Goal: Transaction & Acquisition: Purchase product/service

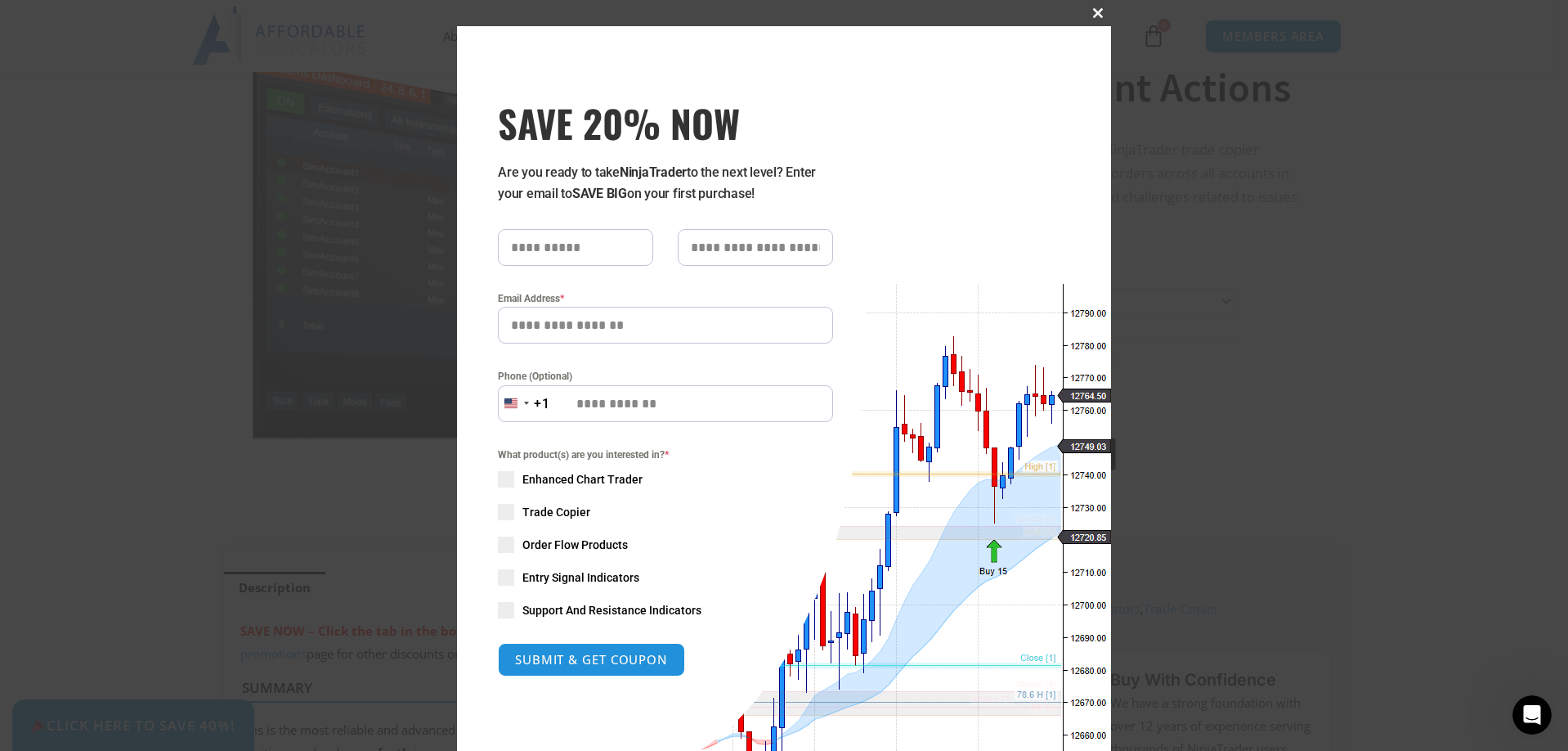
click at [1097, 8] on span at bounding box center [1098, 12] width 26 height 9
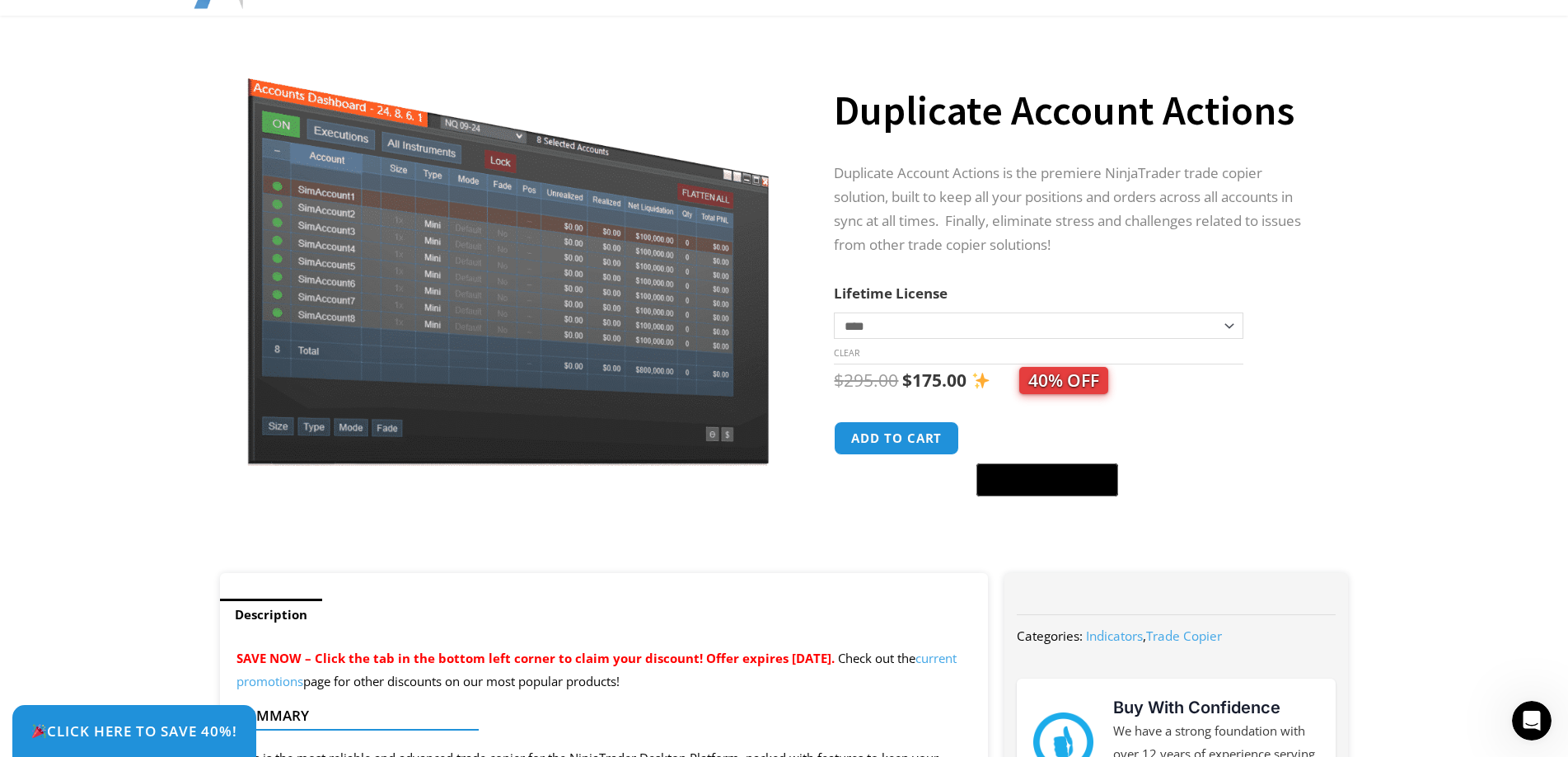
scroll to position [165, 0]
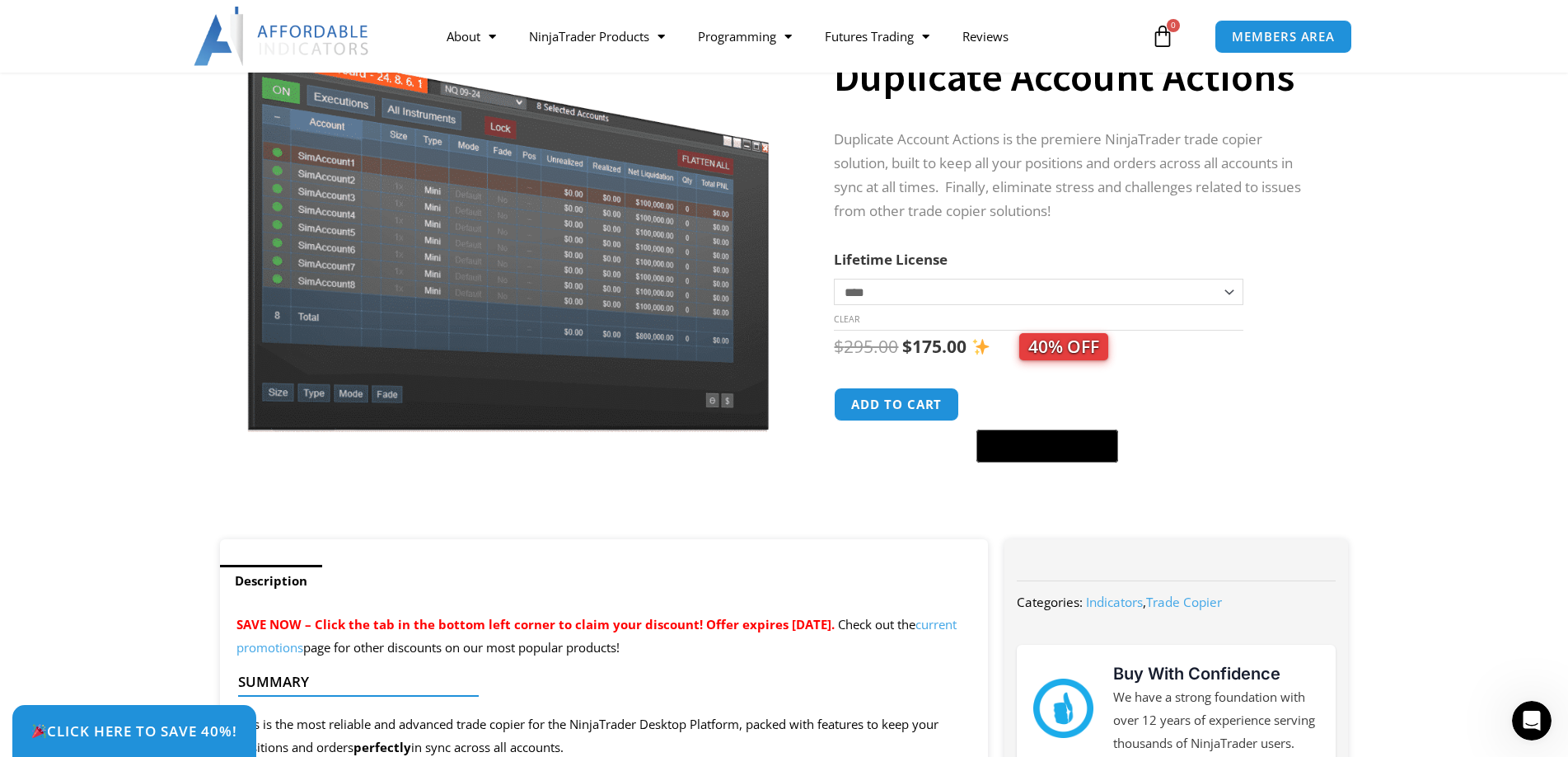
click at [942, 293] on select "**********" at bounding box center [1038, 292] width 408 height 26
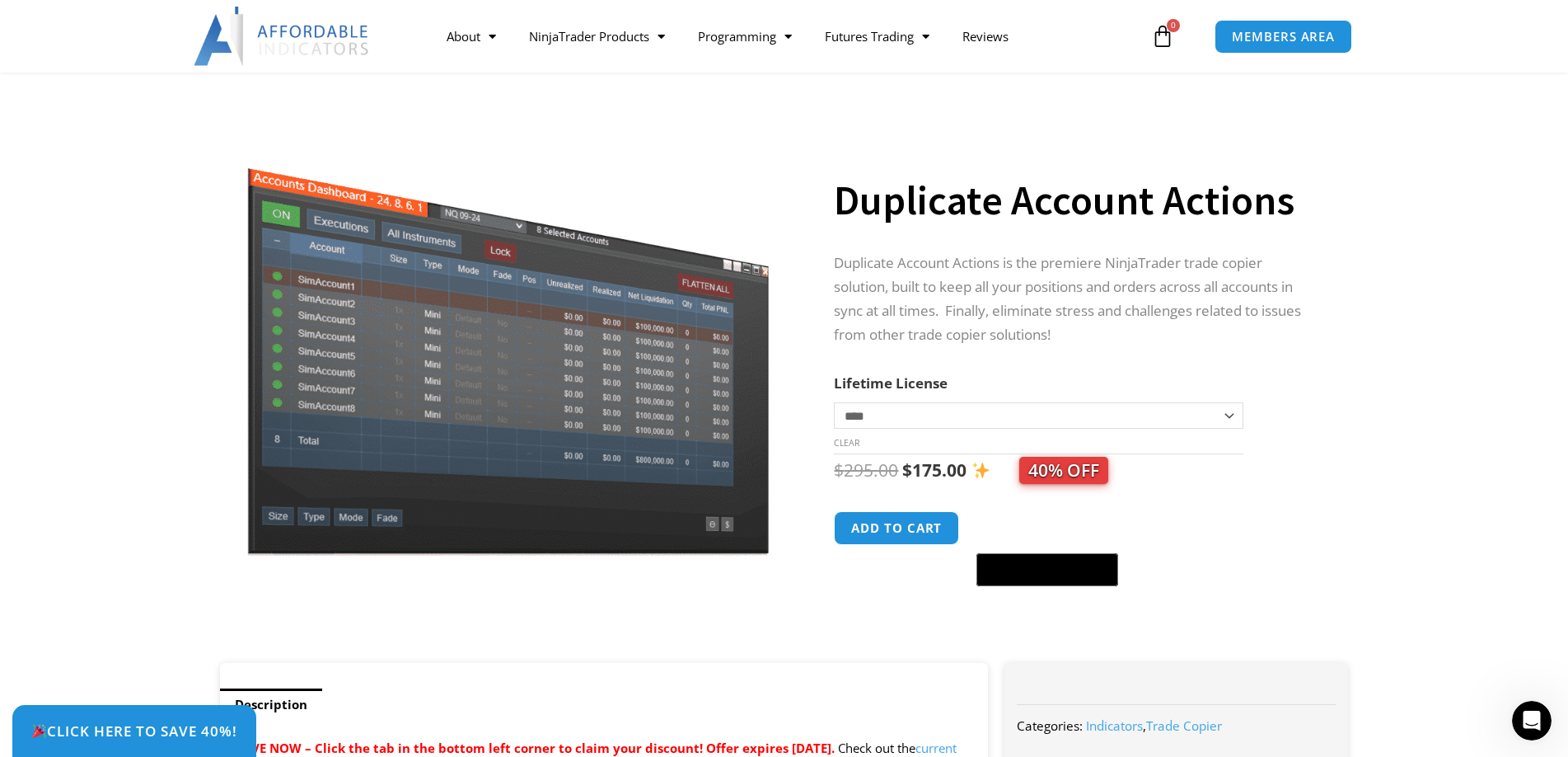
scroll to position [0, 0]
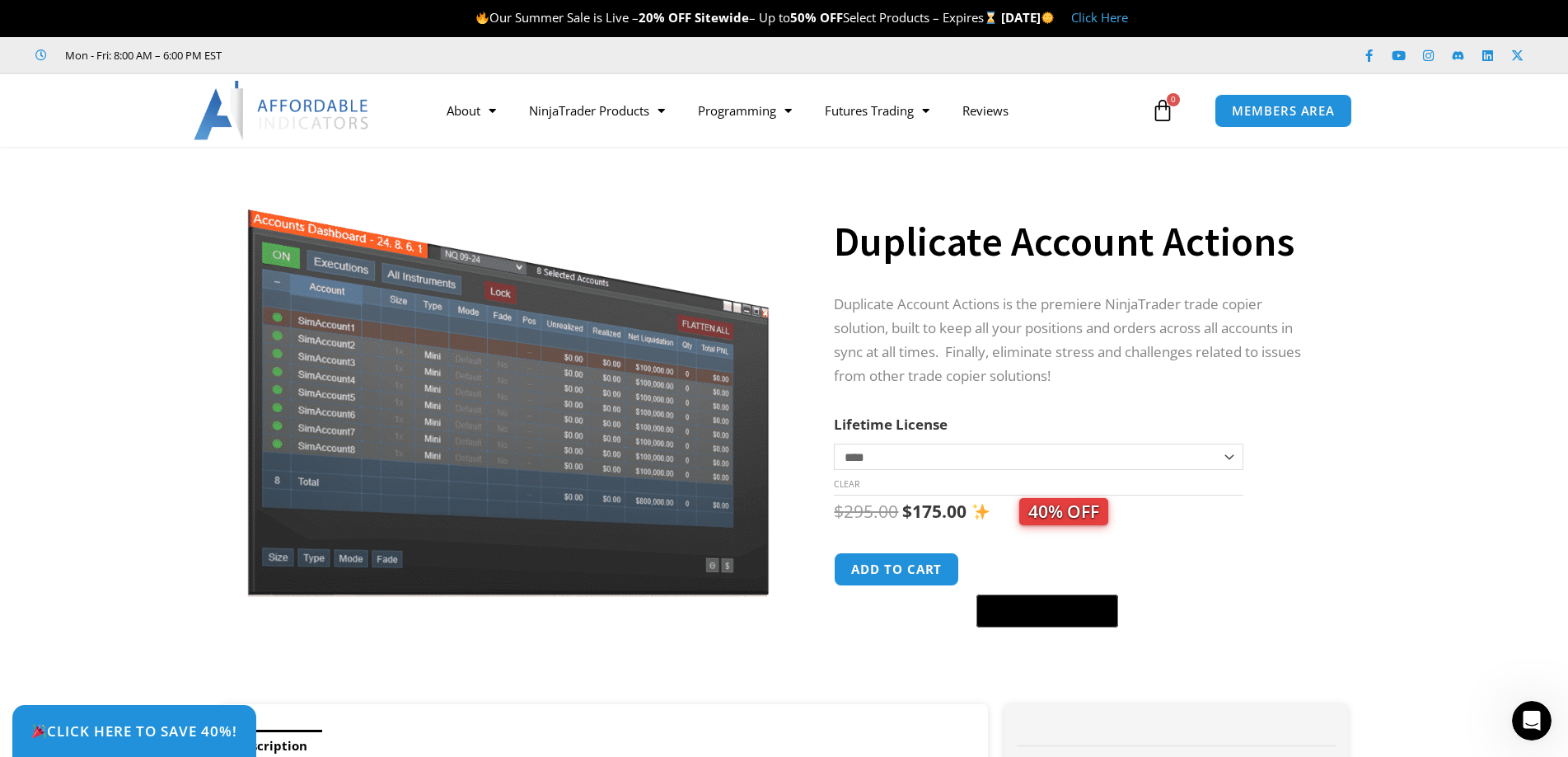
click at [519, 347] on img at bounding box center [508, 386] width 530 height 422
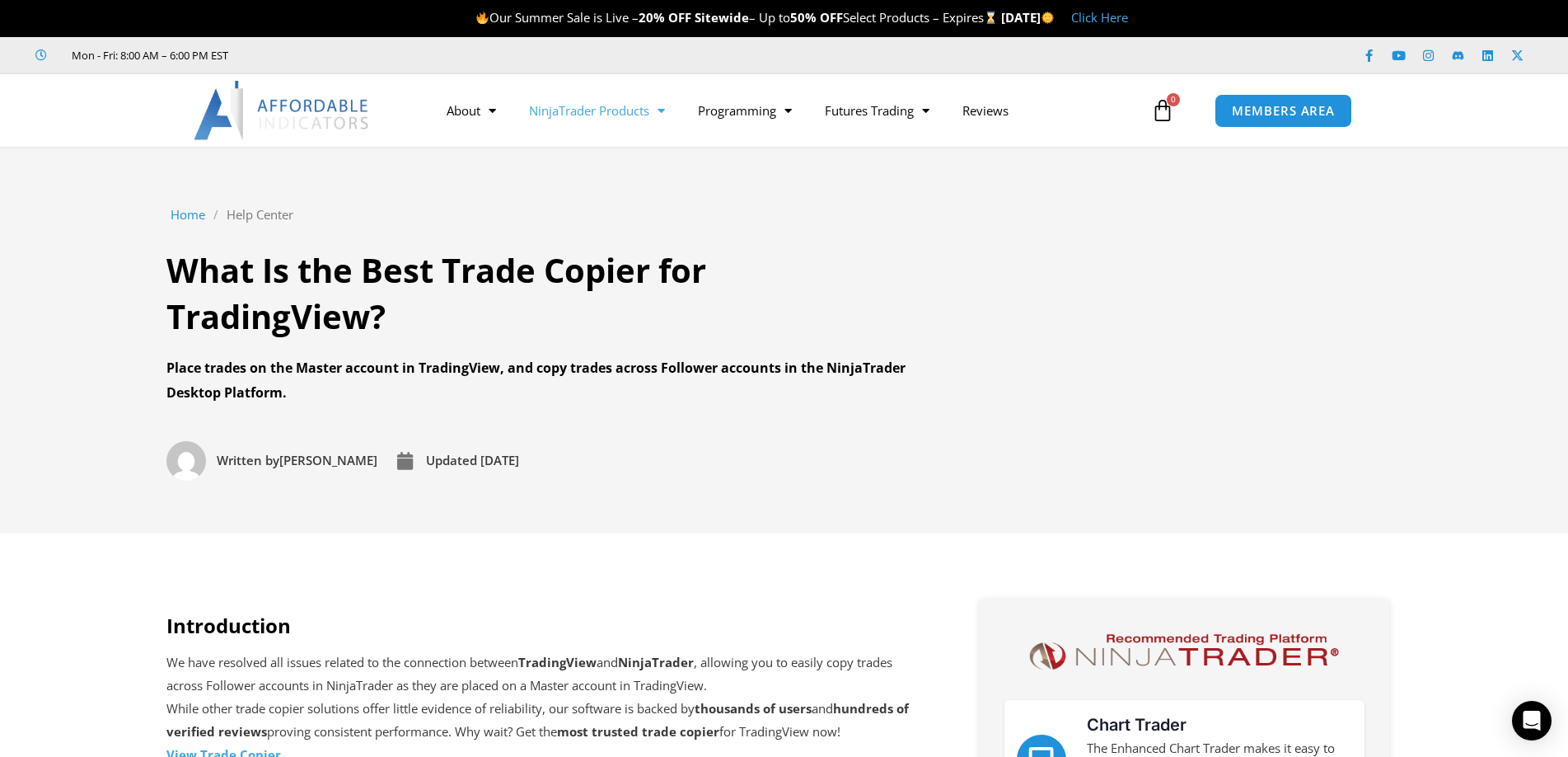
click at [633, 113] on link "NinjaTrader Products" at bounding box center [597, 110] width 169 height 38
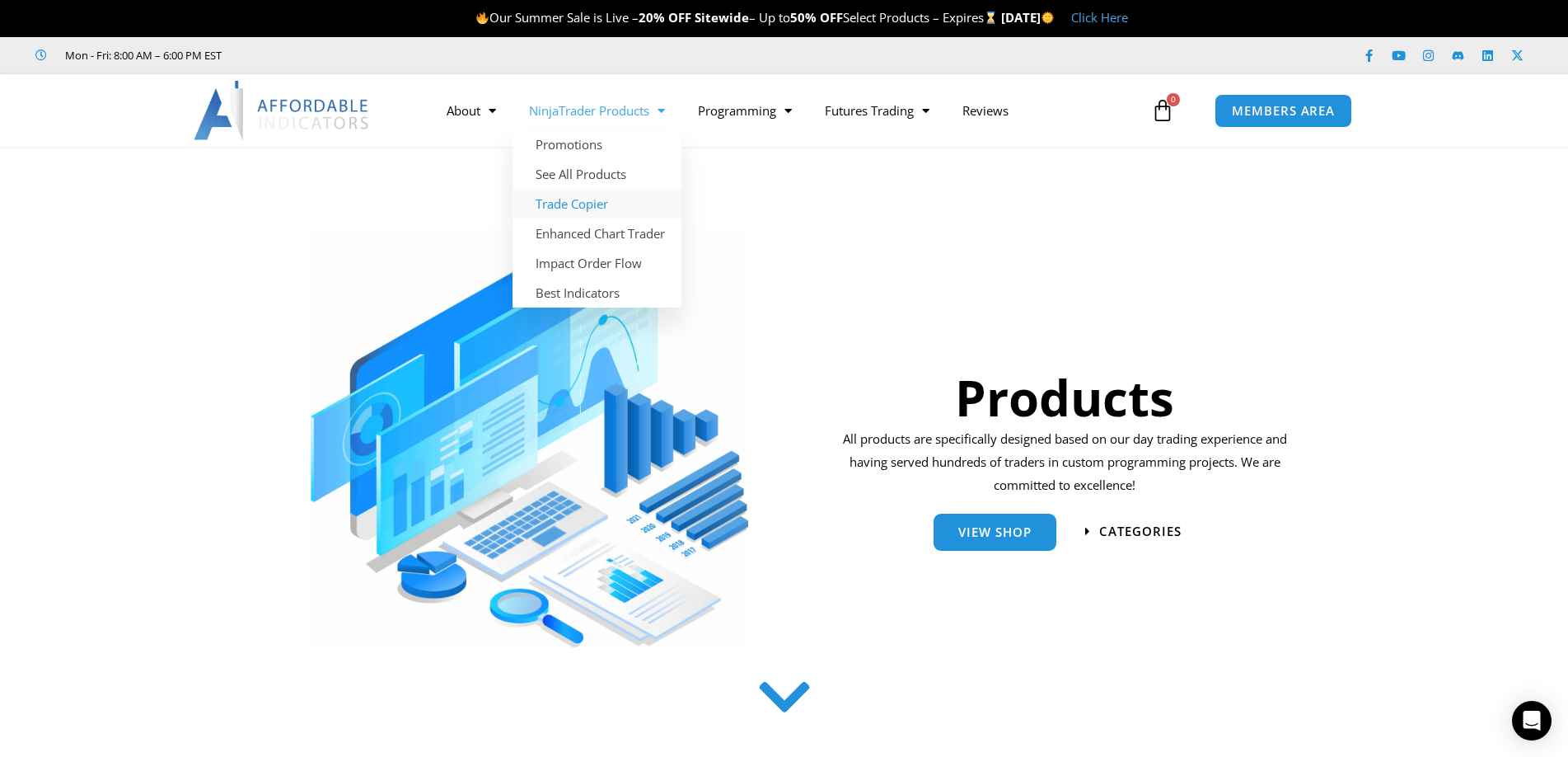
click at [590, 198] on link "Trade Copier" at bounding box center [597, 203] width 169 height 30
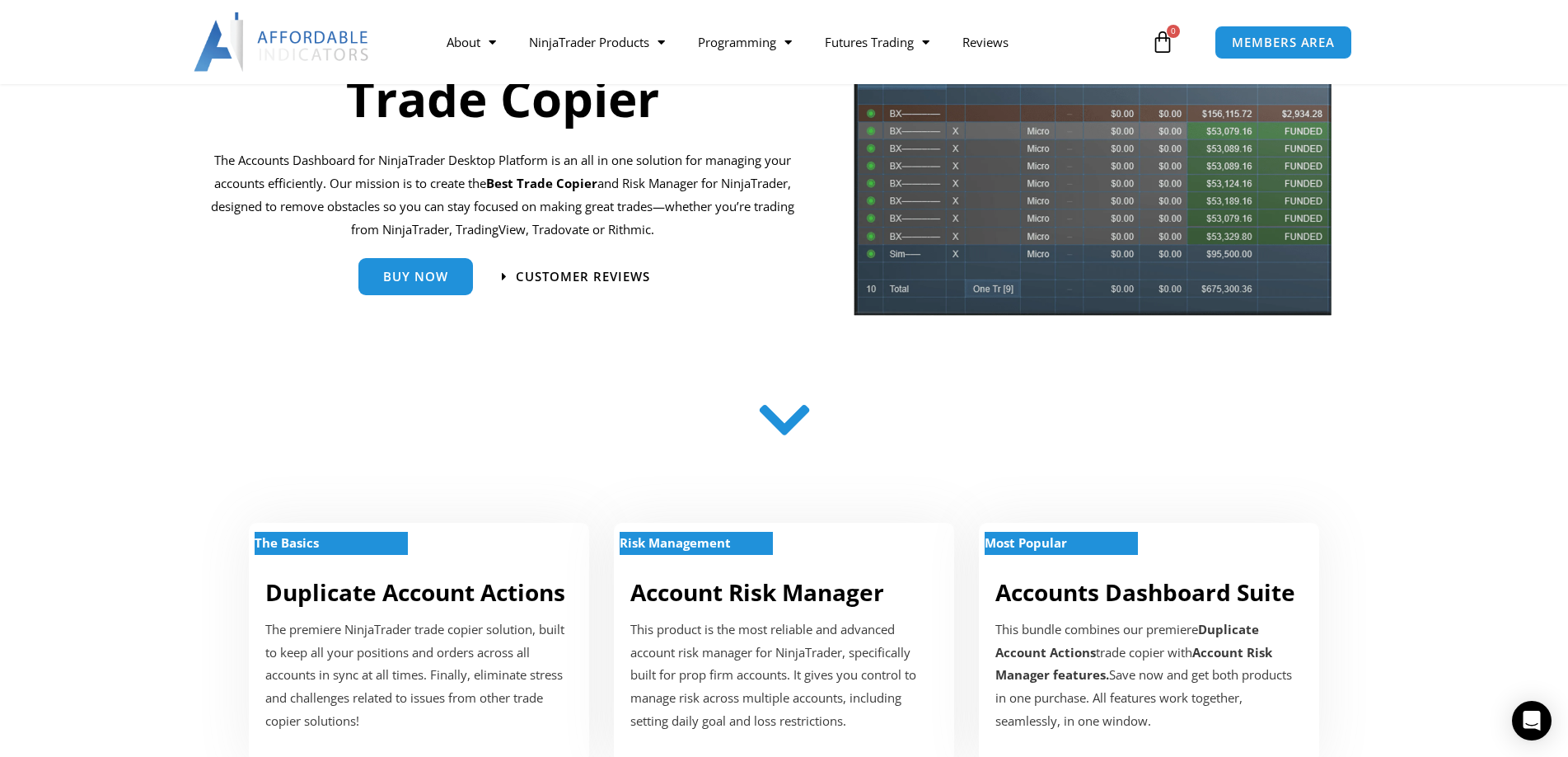
scroll to position [248, 0]
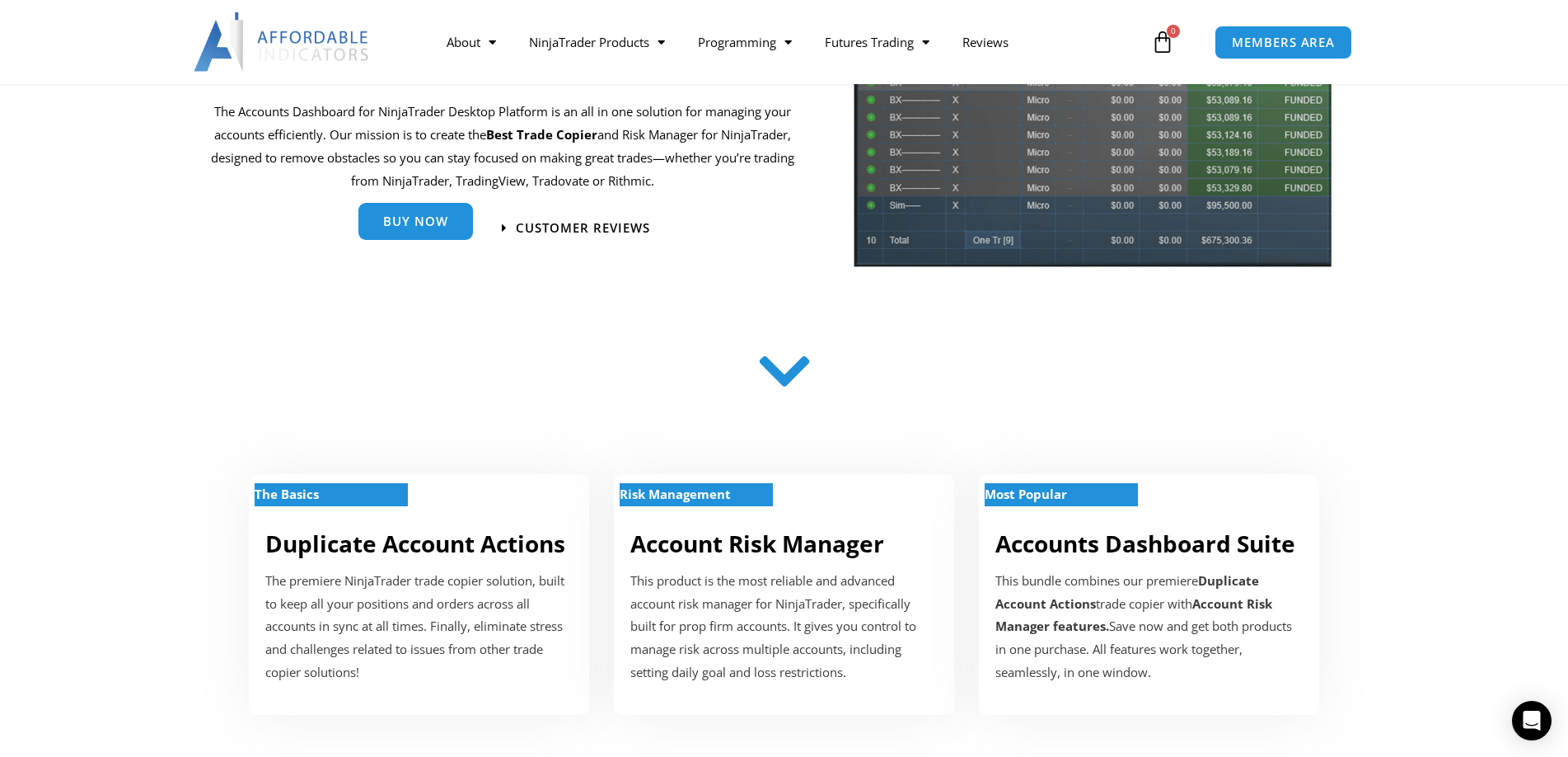
click at [427, 232] on link "Buy Now" at bounding box center [416, 221] width 115 height 37
